Goal: Navigation & Orientation: Find specific page/section

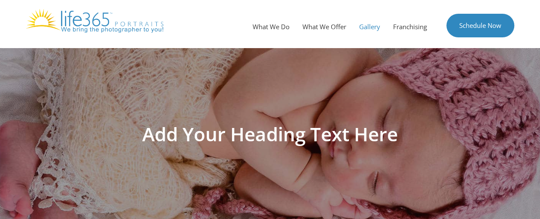
click at [336, 153] on div "Add Your Heading Text Here" at bounding box center [270, 134] width 490 height 172
click at [125, 30] on img at bounding box center [95, 21] width 138 height 24
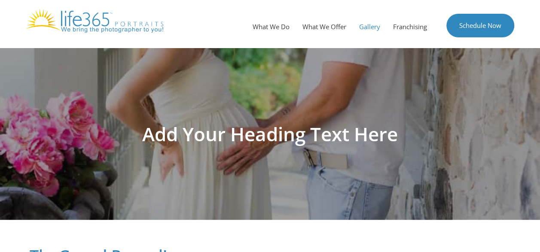
click at [366, 23] on link "Gallery" at bounding box center [370, 27] width 34 height 26
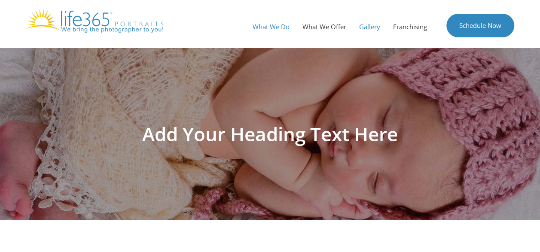
click at [264, 30] on link "What We Do" at bounding box center [271, 27] width 50 height 26
click at [318, 29] on link "What We Offer" at bounding box center [324, 27] width 57 height 26
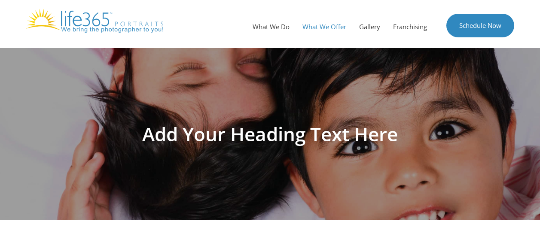
click at [70, 23] on img at bounding box center [95, 21] width 138 height 24
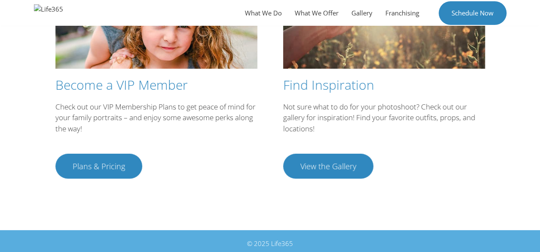
scroll to position [1642, 0]
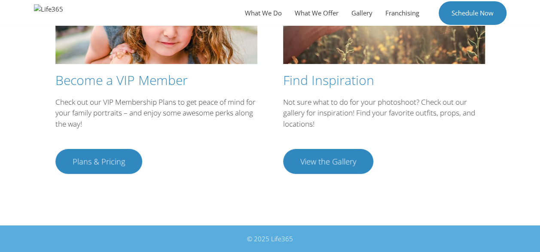
click at [334, 159] on span "View the Gallery" at bounding box center [328, 162] width 56 height 8
